Goal: Find specific page/section: Find specific page/section

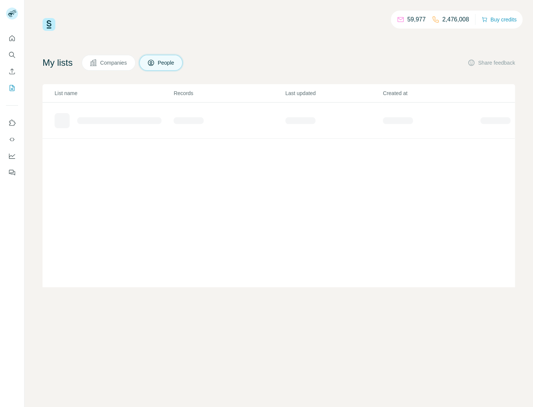
click at [127, 64] on span "Companies" at bounding box center [113, 63] width 27 height 8
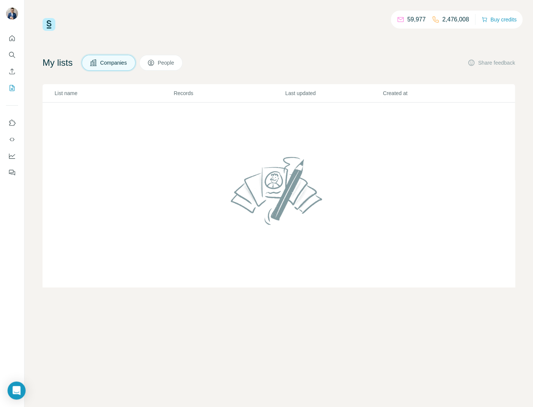
click at [166, 61] on span "People" at bounding box center [166, 63] width 17 height 8
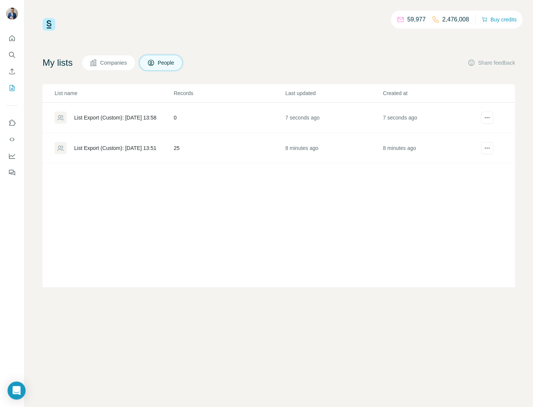
click at [130, 116] on div "List Export (Custom): [DATE] 13:58" at bounding box center [115, 118] width 82 height 8
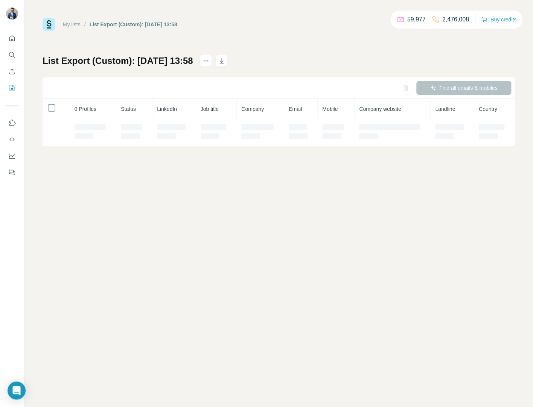
click at [133, 119] on td at bounding box center [134, 132] width 36 height 27
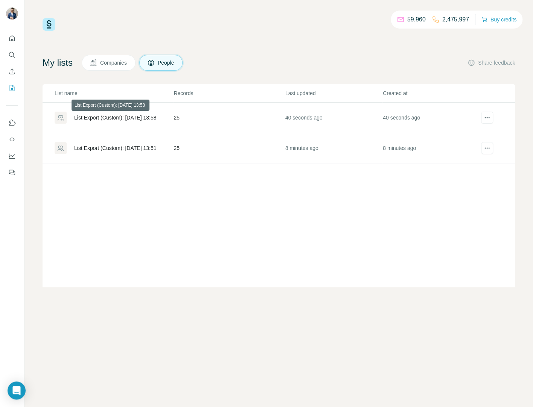
click at [111, 118] on div "List Export (Custom): [DATE] 13:58" at bounding box center [115, 118] width 82 height 8
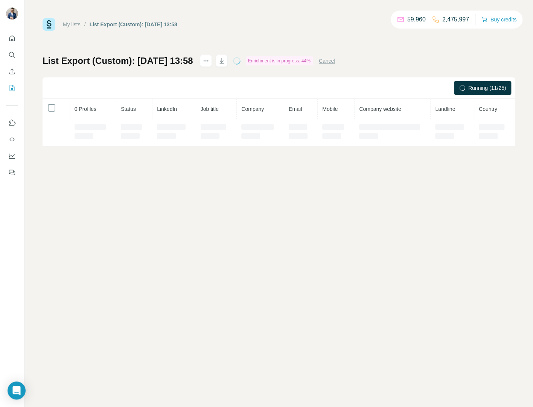
click at [153, 112] on th "LinkedIn" at bounding box center [174, 109] width 44 height 20
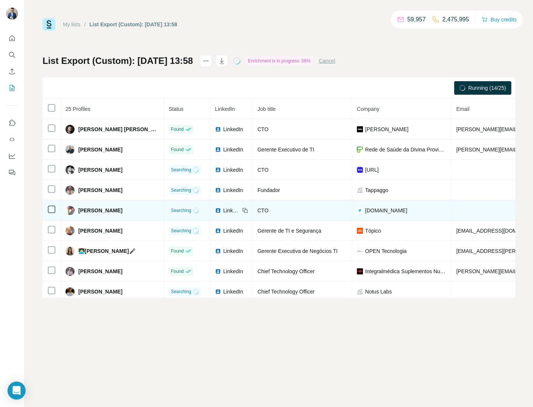
scroll to position [330, 0]
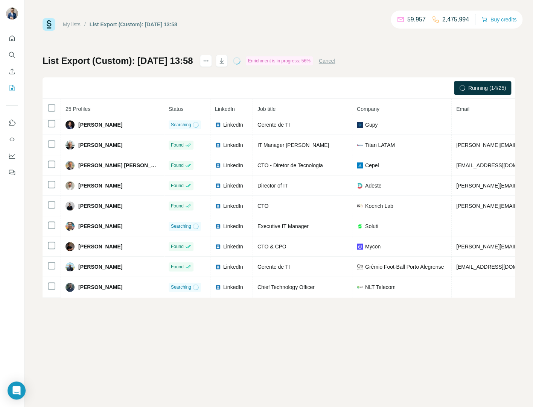
click at [381, 219] on td "Soluti" at bounding box center [401, 226] width 99 height 20
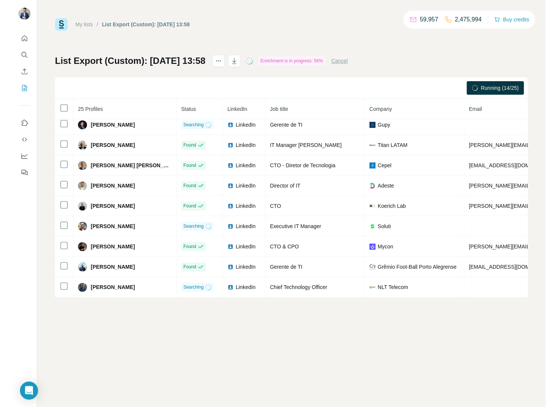
scroll to position [0, 0]
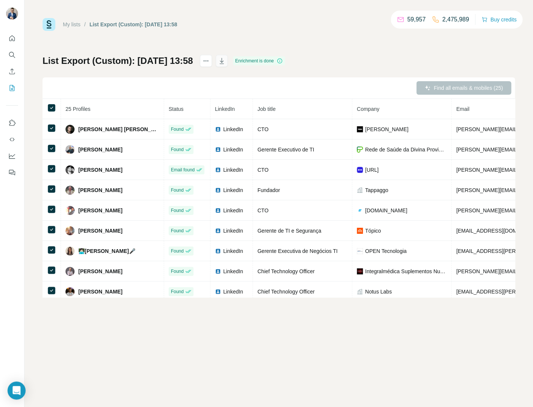
click at [225, 57] on icon "button" at bounding box center [222, 61] width 8 height 8
